Goal: Transaction & Acquisition: Book appointment/travel/reservation

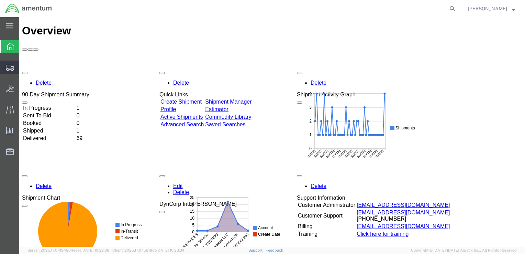
click at [0, 0] on span "Shipment Manager" at bounding box center [0, 0] width 0 height 0
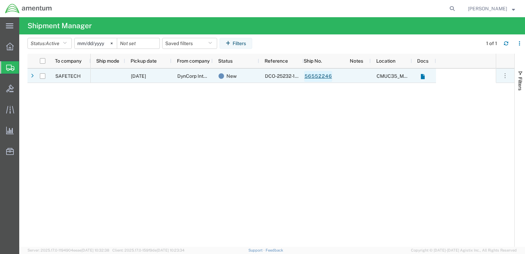
click at [308, 77] on link "56552246" at bounding box center [318, 76] width 28 height 11
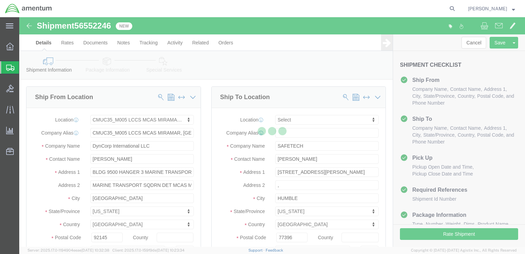
select select "42653"
select select
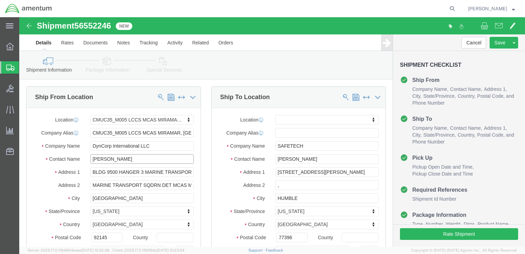
click input "[PERSON_NAME]"
type input "ben"
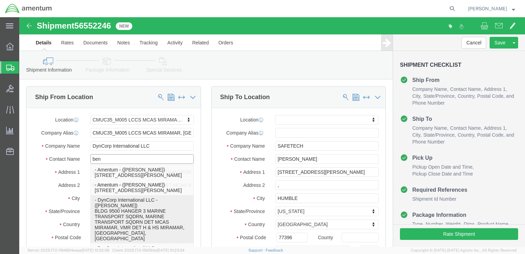
click p "- DynCorp International LLC - ([PERSON_NAME]) BLDG 9500 HANGER 3 MARINE TRANSPO…"
select select
select select "CA"
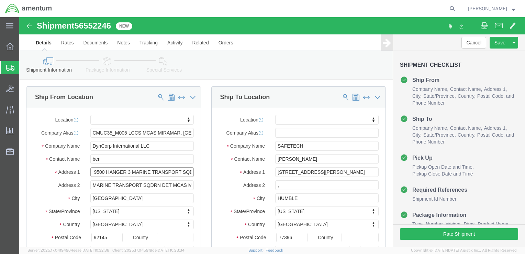
scroll to position [0, 23]
drag, startPoint x: 124, startPoint y: 155, endPoint x: 175, endPoint y: 154, distance: 51.5
click div "BLDG 9500 HANGER 3 MARINE TRANSPORT SQDRN"
type input "BLDG 9500 HANGER 3"
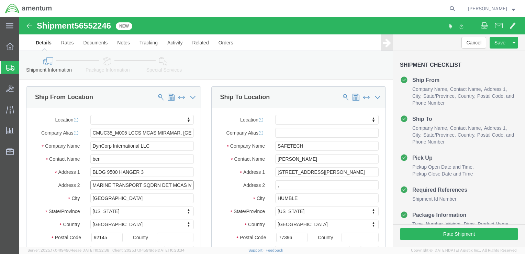
drag, startPoint x: 153, startPoint y: 167, endPoint x: 60, endPoint y: 171, distance: 93.2
click div "Address 2 MARINE TRANSPORT SQDRN DET MCAS MIRAMAR, VMR DET H & HS MIRAMAR"
type input "MCAS MIRAMAR, VMR DET H & HS MIRAMAR"
click label "Address 2"
click input ","
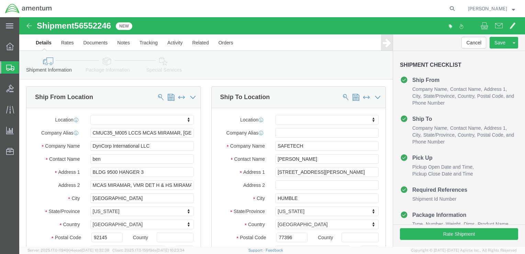
click label "City"
click label "Address 2"
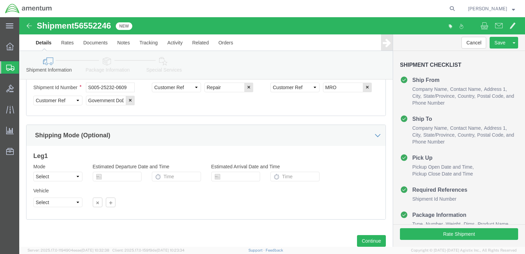
scroll to position [393, 0]
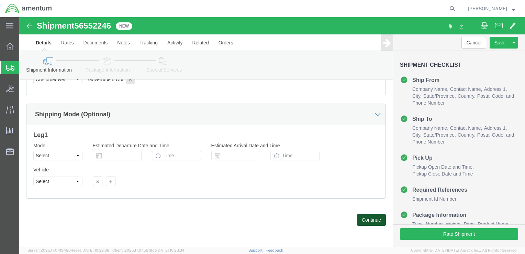
click button "Continue"
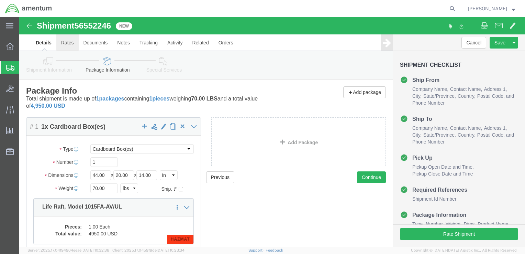
click link "Rates"
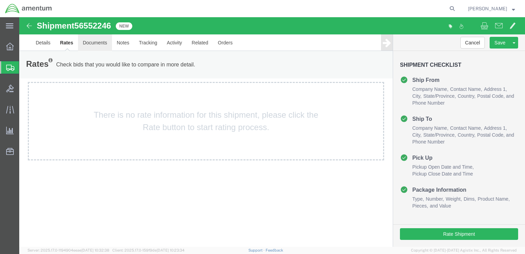
click at [102, 42] on link "Documents" at bounding box center [95, 42] width 34 height 16
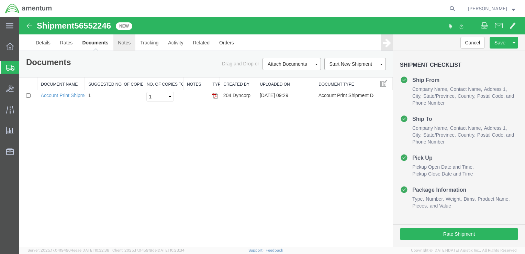
click at [130, 40] on link "Notes" at bounding box center [124, 42] width 22 height 16
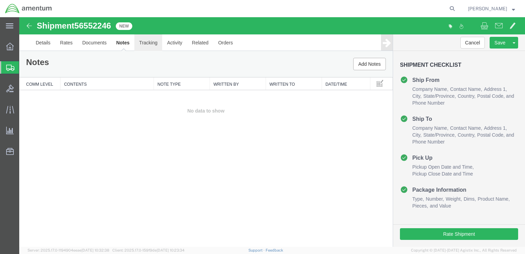
click at [144, 41] on link "Tracking" at bounding box center [148, 42] width 28 height 16
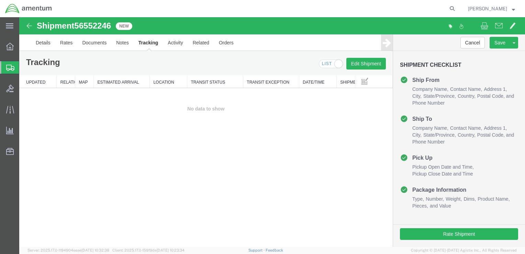
click at [31, 30] on img at bounding box center [29, 26] width 8 height 8
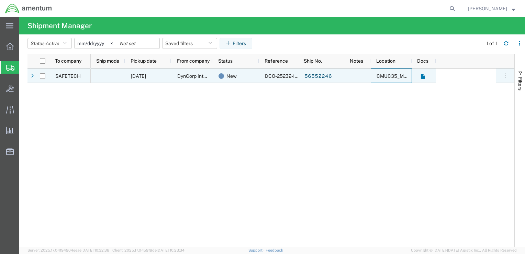
click at [371, 74] on div "CMUC35_M005 LCCS MCAS MIRAMAR, [GEOGRAPHIC_DATA]" at bounding box center [391, 75] width 41 height 14
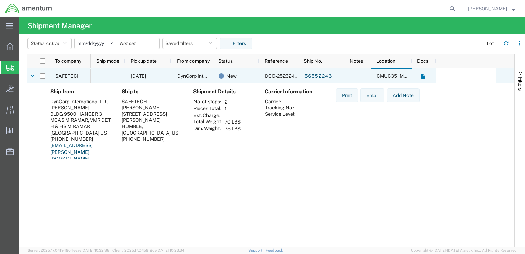
click at [278, 74] on span "DCO-25232-167138" at bounding box center [287, 75] width 44 height 5
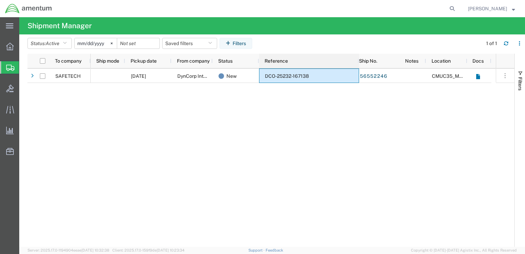
drag, startPoint x: 302, startPoint y: 60, endPoint x: 357, endPoint y: 59, distance: 55.3
click at [357, 59] on div at bounding box center [358, 61] width 3 height 14
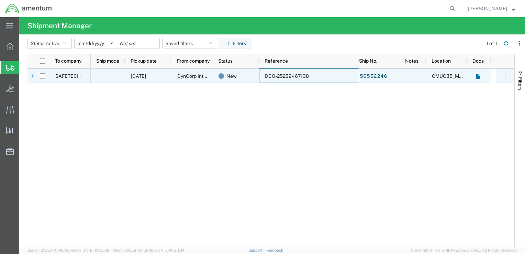
drag, startPoint x: 308, startPoint y: 78, endPoint x: 269, endPoint y: 79, distance: 38.8
click at [270, 79] on div "DCO-25232-167138" at bounding box center [309, 75] width 100 height 14
drag, startPoint x: 265, startPoint y: 76, endPoint x: 274, endPoint y: 75, distance: 9.0
click at [274, 75] on span "DCO-25232-167138" at bounding box center [287, 75] width 44 height 5
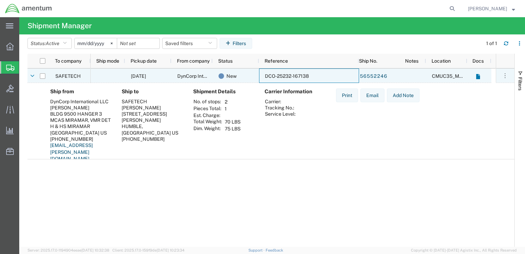
drag, startPoint x: 311, startPoint y: 74, endPoint x: 280, endPoint y: 74, distance: 30.2
click at [278, 74] on div "DCO-25232-167138" at bounding box center [309, 75] width 100 height 14
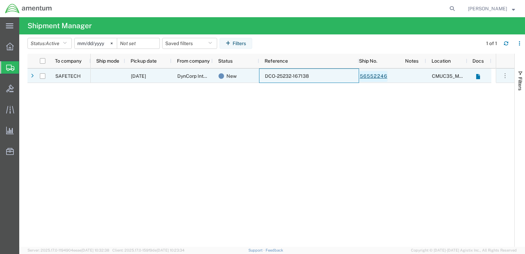
click at [381, 73] on link "56552246" at bounding box center [373, 76] width 28 height 11
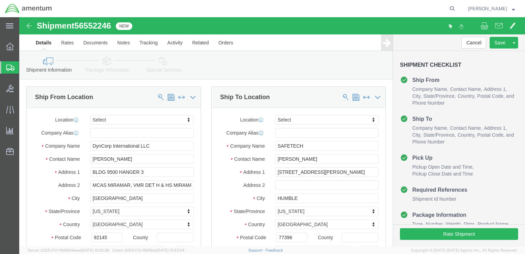
select select
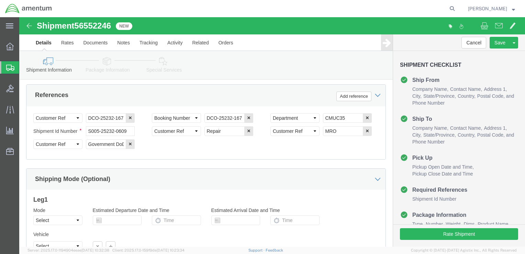
scroll to position [337, 0]
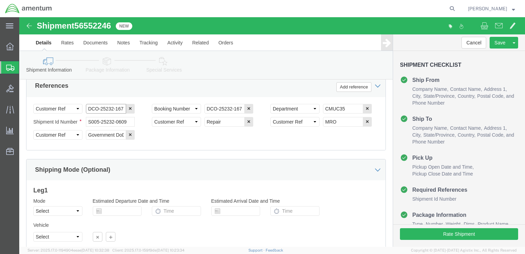
click input "DCO-25232-167138"
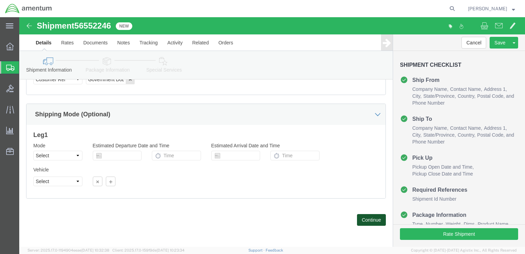
click button "Continue"
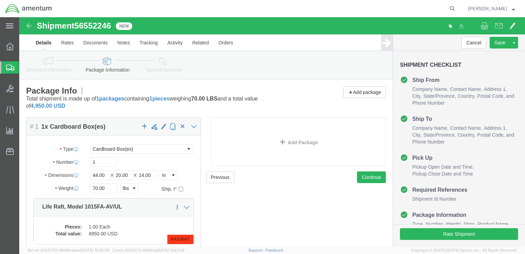
click div "Previous Continue"
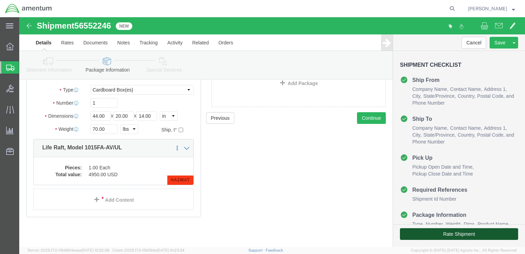
click button "Rate Shipment"
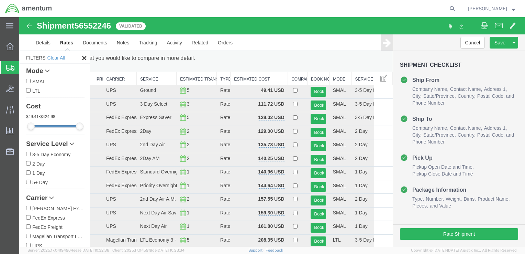
scroll to position [0, 0]
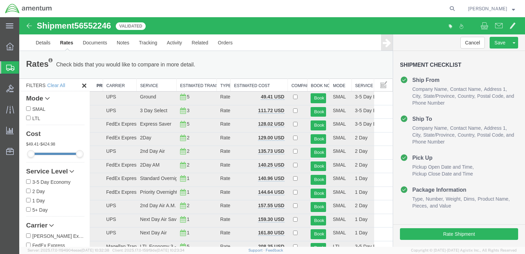
click at [212, 66] on div "Rates Check bids that you would like to compare in more detail. Compare Filter" at bounding box center [129, 65] width 216 height 14
click at [253, 65] on div "Rates Check bids that you would like to compare in more detail. Compare Filter" at bounding box center [206, 65] width 370 height 14
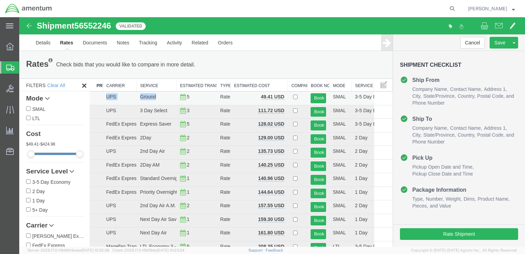
drag, startPoint x: 166, startPoint y: 98, endPoint x: 101, endPoint y: 98, distance: 65.3
click at [101, 98] on tr "UPS Ground 5 Rate 49.41 USD Book SMAL 3-5 Day Economy" at bounding box center [241, 98] width 303 height 14
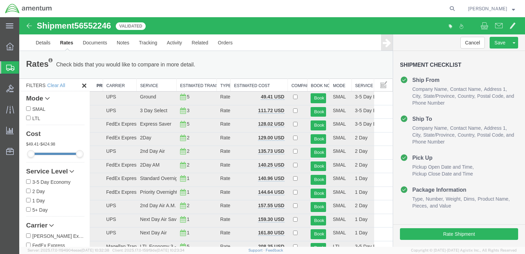
click at [247, 63] on div "Rates Check bids that you would like to compare in more detail. Compare Filter" at bounding box center [206, 65] width 370 height 14
click at [252, 62] on div "Rates Check bids that you would like to compare in more detail. Compare Filter" at bounding box center [206, 65] width 370 height 14
click at [244, 68] on div "Rates Check bids that you would like to compare in more detail. Compare Filter" at bounding box center [206, 65] width 370 height 14
click at [269, 59] on div "Rates Check bids that you would like to compare in more detail. Compare Filter" at bounding box center [206, 65] width 370 height 14
click at [316, 126] on button "Book" at bounding box center [318, 125] width 15 height 10
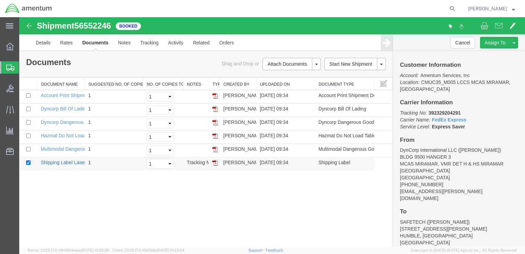
click at [70, 162] on link "Shipping Label Laser" at bounding box center [63, 161] width 45 height 5
click at [67, 110] on link "Dyncorp Bill Of Lading" at bounding box center [65, 108] width 48 height 5
click at [63, 120] on link "Dyncorp Dangerous Goods" at bounding box center [70, 121] width 58 height 5
